Goal: Information Seeking & Learning: Learn about a topic

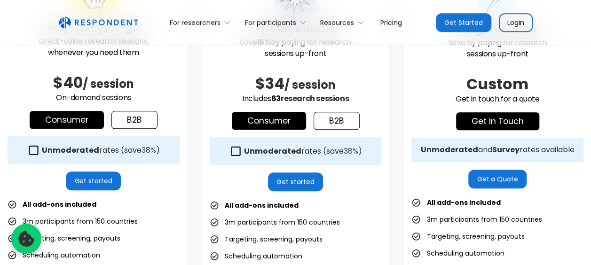
scroll to position [312, 0]
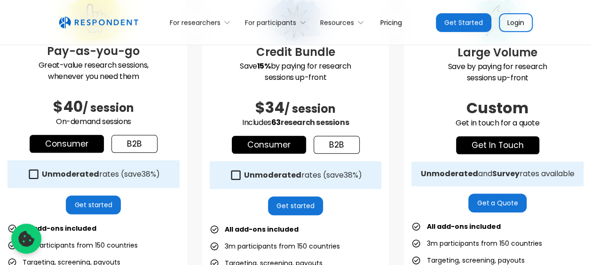
click at [134, 145] on link "b2b" at bounding box center [134, 144] width 46 height 18
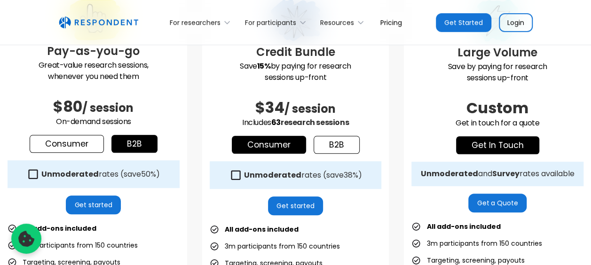
click at [83, 144] on link "Consumer" at bounding box center [67, 144] width 74 height 18
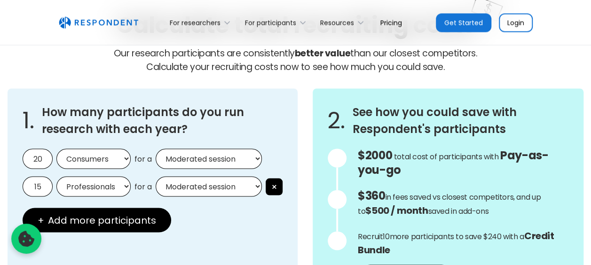
scroll to position [828, 0]
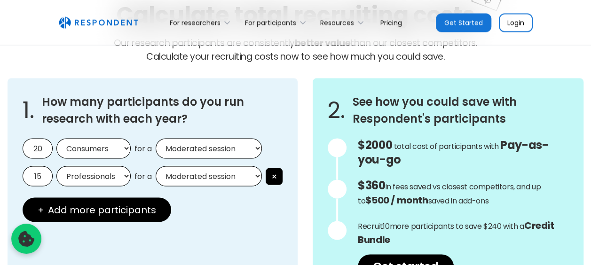
click at [166, 150] on select "Moderated session Unmoderated session" at bounding box center [209, 148] width 106 height 20
click at [120, 141] on select "Consumers Professionals" at bounding box center [93, 148] width 74 height 20
click at [56, 138] on select "Consumers Professionals" at bounding box center [93, 148] width 74 height 20
click at [152, 173] on div "15 Professionals Consumers for a Moderated session Unmoderated session ×" at bounding box center [153, 176] width 260 height 20
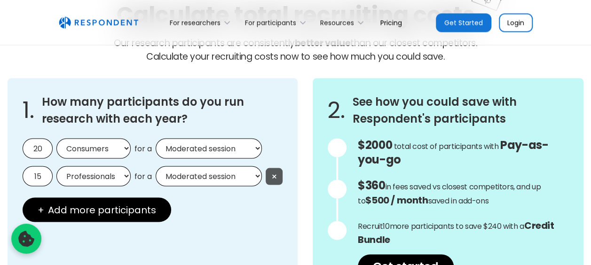
click at [273, 174] on button "×" at bounding box center [273, 176] width 17 height 17
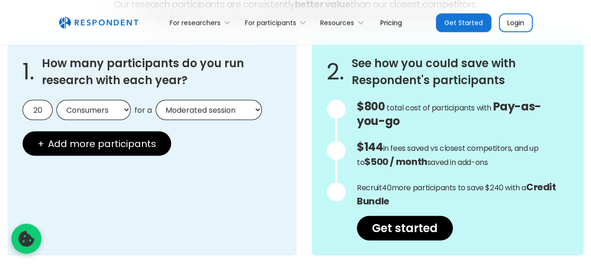
scroll to position [867, 0]
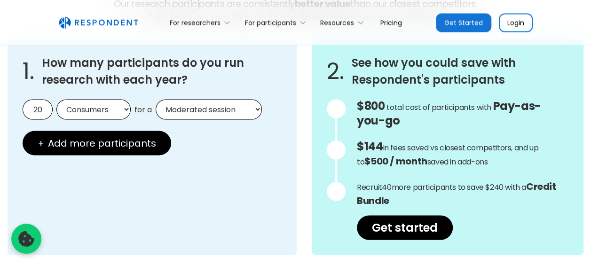
click at [419, 106] on span "total cost of participants with" at bounding box center [438, 106] width 105 height 11
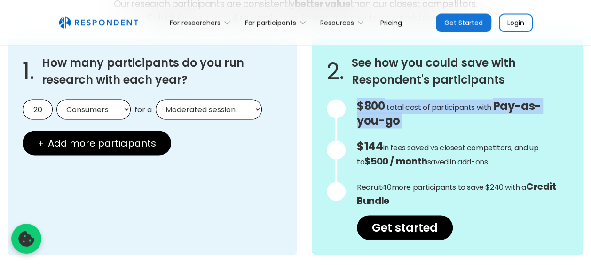
click at [419, 106] on span "total cost of participants with" at bounding box center [438, 106] width 105 height 11
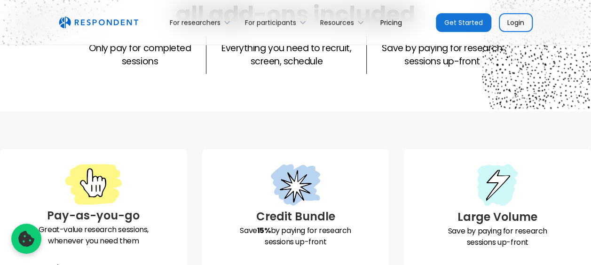
scroll to position [0, 0]
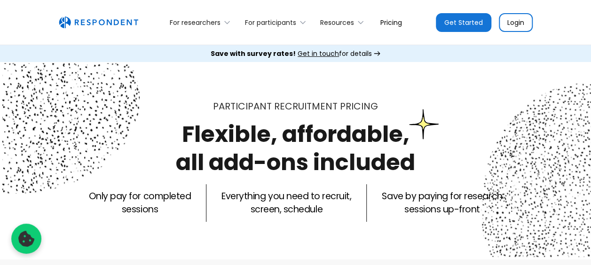
click at [374, 121] on h1 "Flexible, affordable, all add-ons included" at bounding box center [295, 148] width 239 height 60
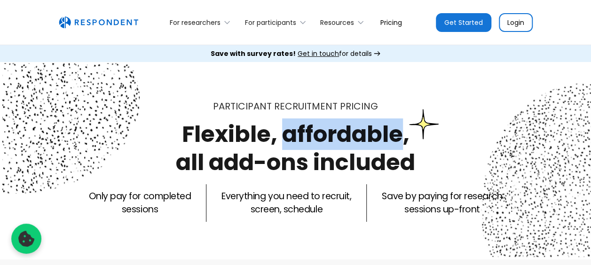
click at [374, 121] on h1 "Flexible, affordable, all add-ons included" at bounding box center [295, 148] width 239 height 60
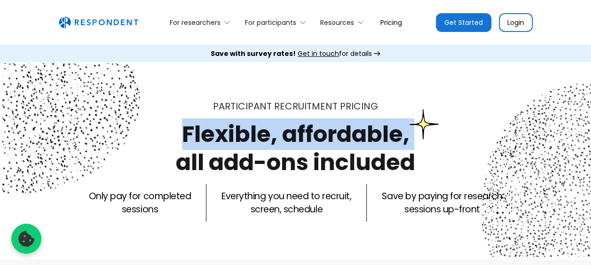
click at [374, 121] on h1 "Flexible, affordable, all add-ons included" at bounding box center [295, 148] width 239 height 60
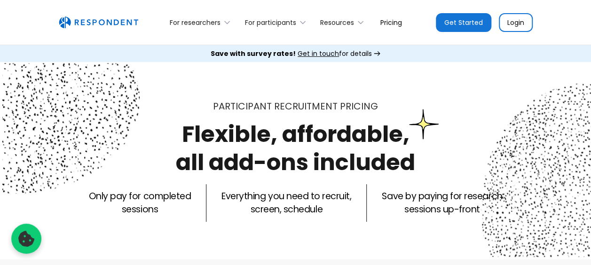
click at [348, 107] on span "PRICING" at bounding box center [359, 106] width 38 height 13
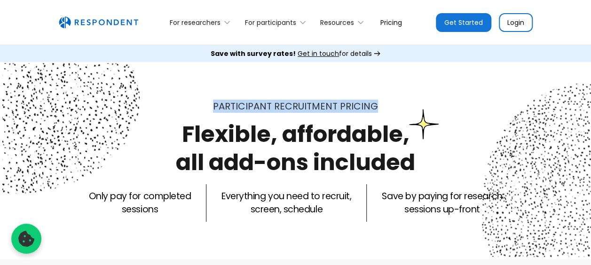
click at [348, 107] on span "PRICING" at bounding box center [359, 106] width 38 height 13
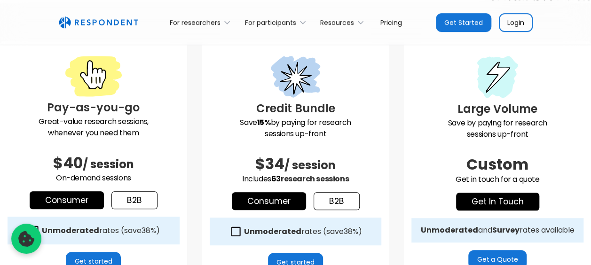
scroll to position [296, 0]
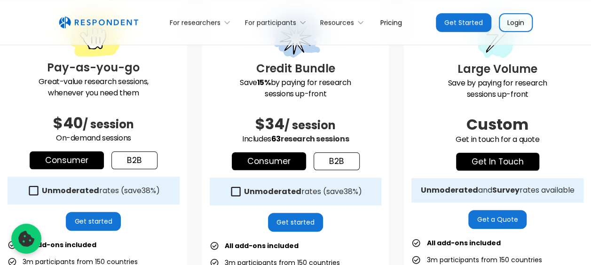
click at [304, 59] on div at bounding box center [296, 38] width 172 height 44
click at [292, 85] on p "Save 15% by paying for research sessions up-front" at bounding box center [296, 88] width 172 height 23
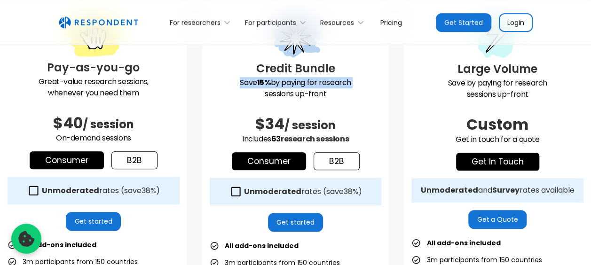
click at [292, 85] on p "Save 15% by paying for research sessions up-front" at bounding box center [296, 88] width 172 height 23
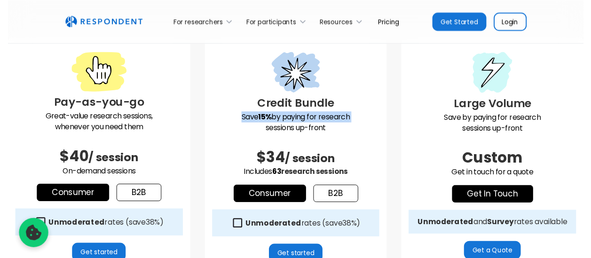
scroll to position [259, 0]
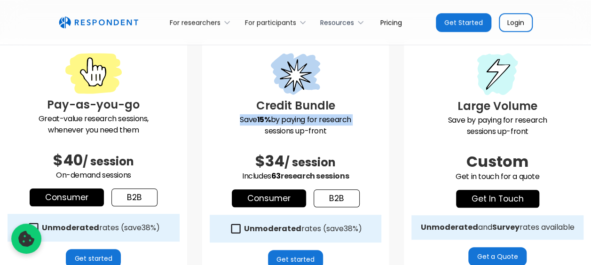
click at [343, 22] on div "Resources" at bounding box center [337, 22] width 34 height 9
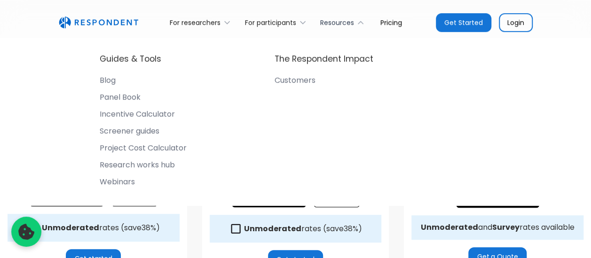
click at [343, 22] on div "Resources" at bounding box center [337, 22] width 34 height 9
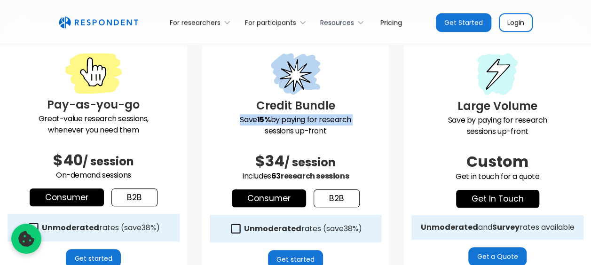
click at [343, 22] on div "Resources" at bounding box center [337, 22] width 34 height 9
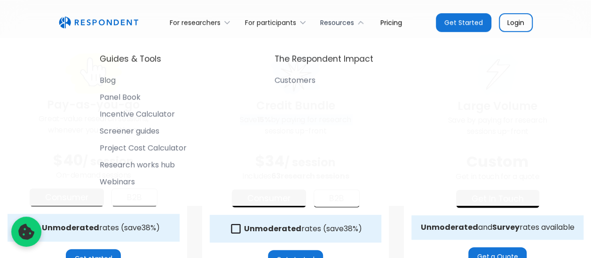
click at [343, 22] on div "Resources" at bounding box center [337, 22] width 34 height 9
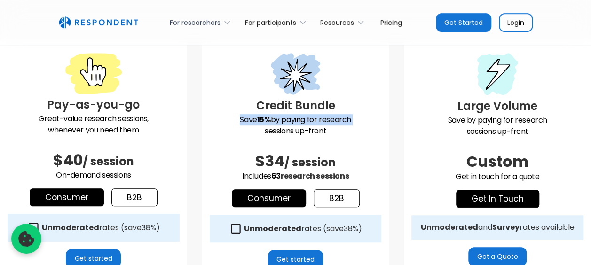
click at [215, 24] on div "For researchers" at bounding box center [195, 22] width 51 height 9
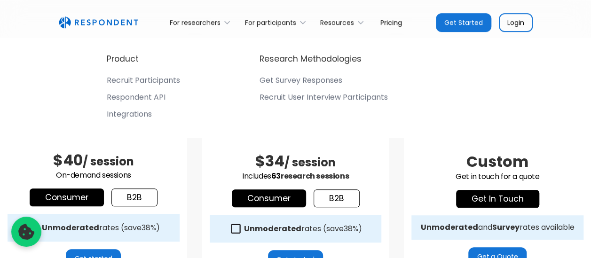
click at [158, 79] on div "Recruit Participants" at bounding box center [143, 80] width 73 height 9
